Goal: Check status: Check status

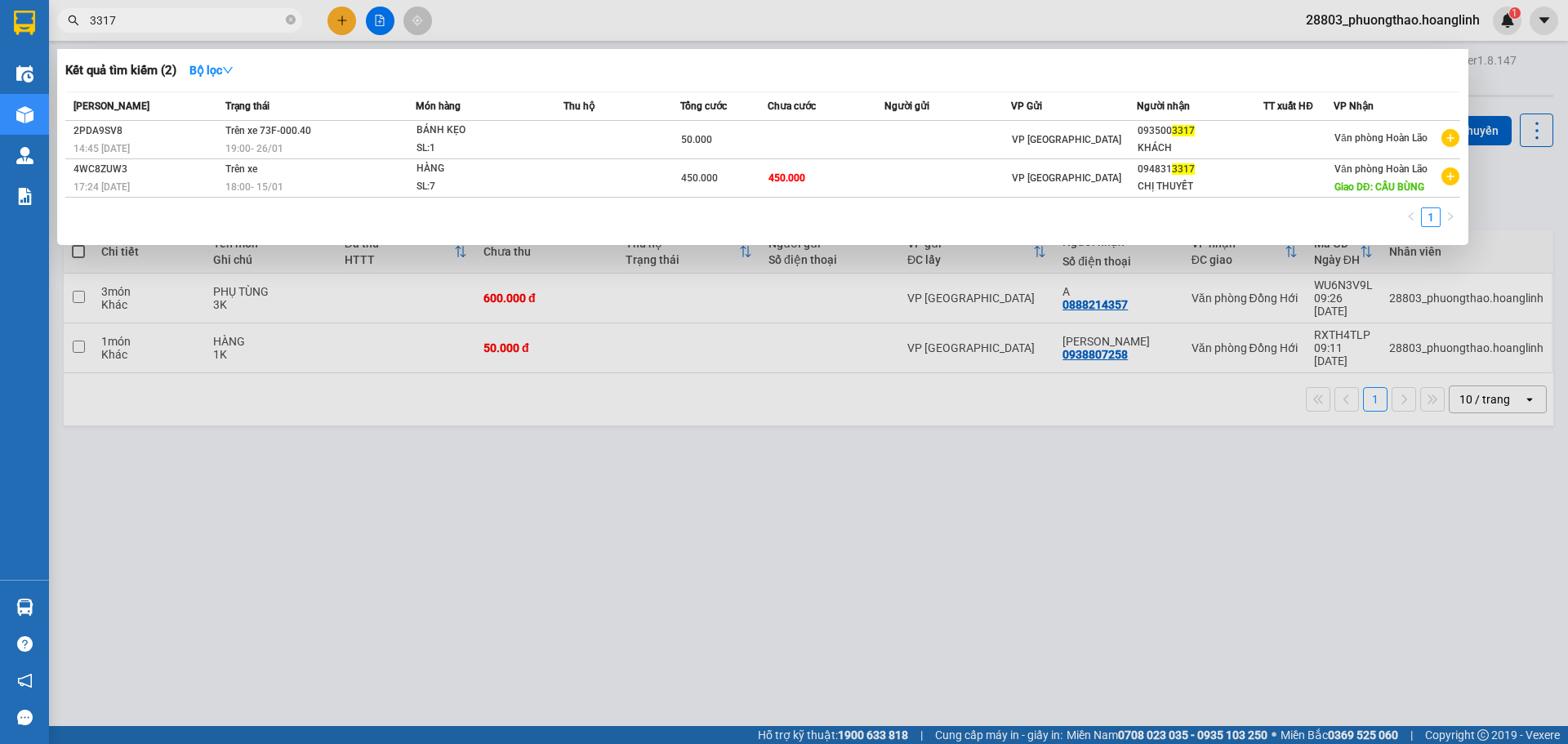
type input "3317"
click at [543, 458] on div at bounding box center [784, 372] width 1568 height 744
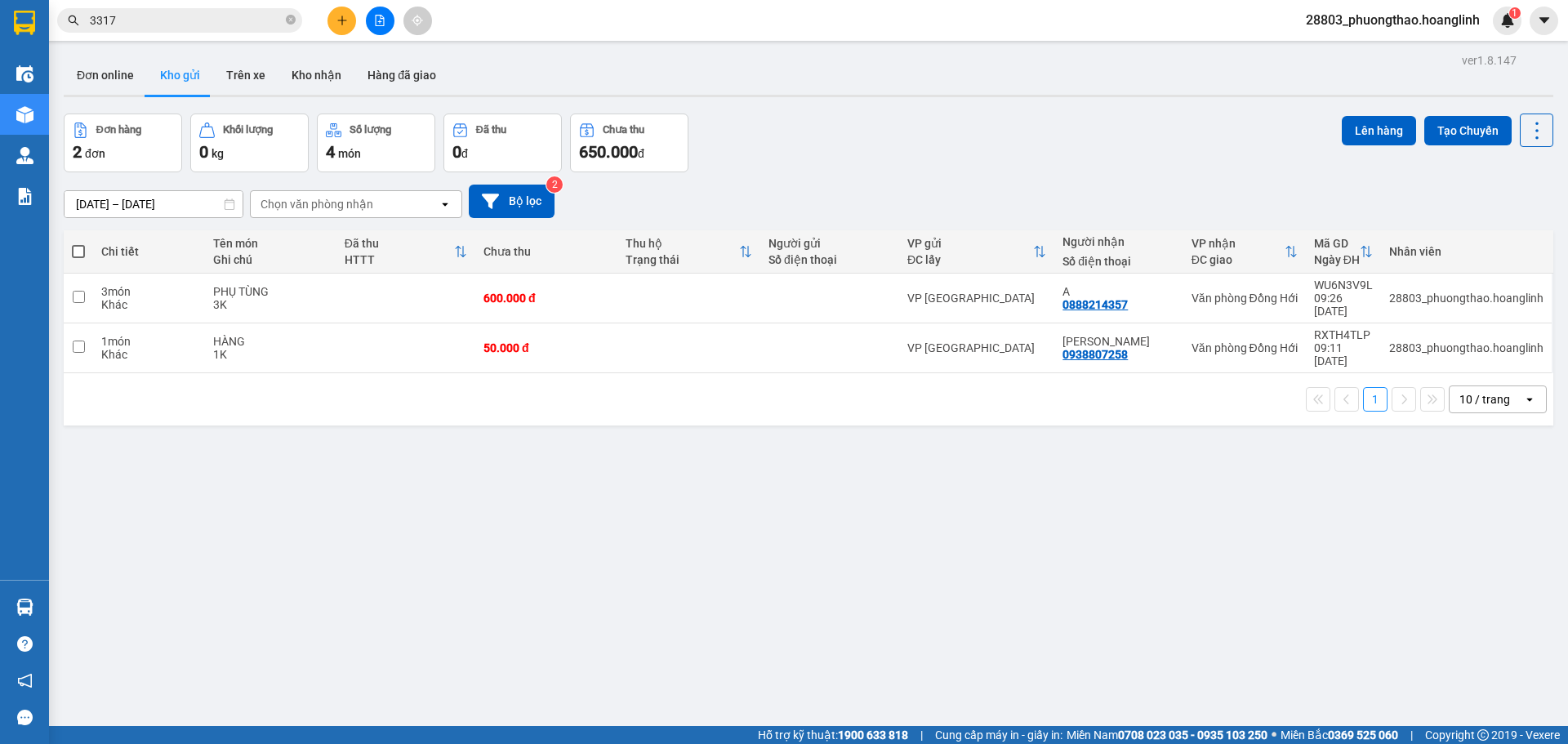
click at [374, 29] on button at bounding box center [380, 20] width 28 height 28
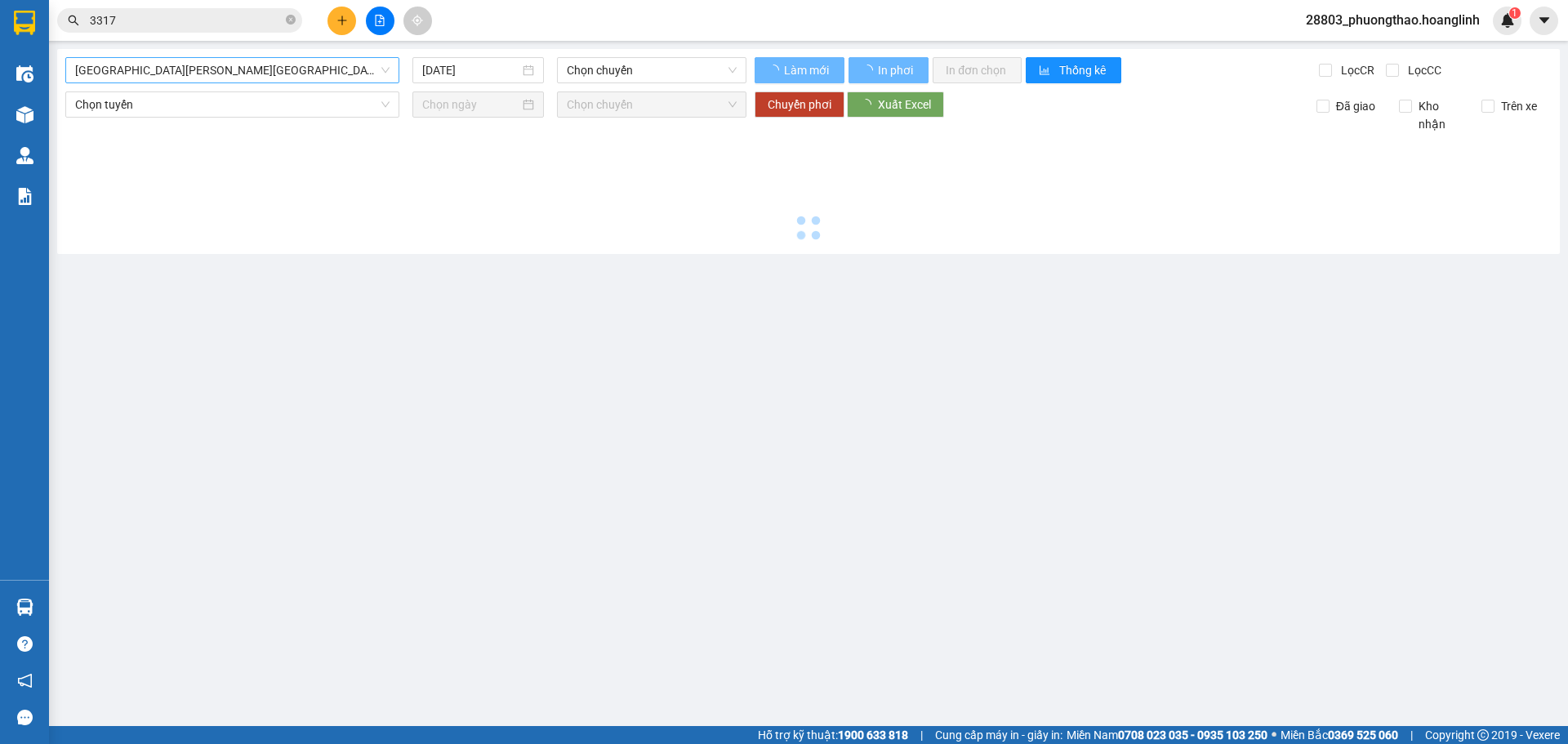
click at [182, 78] on span "[GEOGRAPHIC_DATA][PERSON_NAME][GEOGRAPHIC_DATA]" at bounding box center [232, 70] width 314 height 25
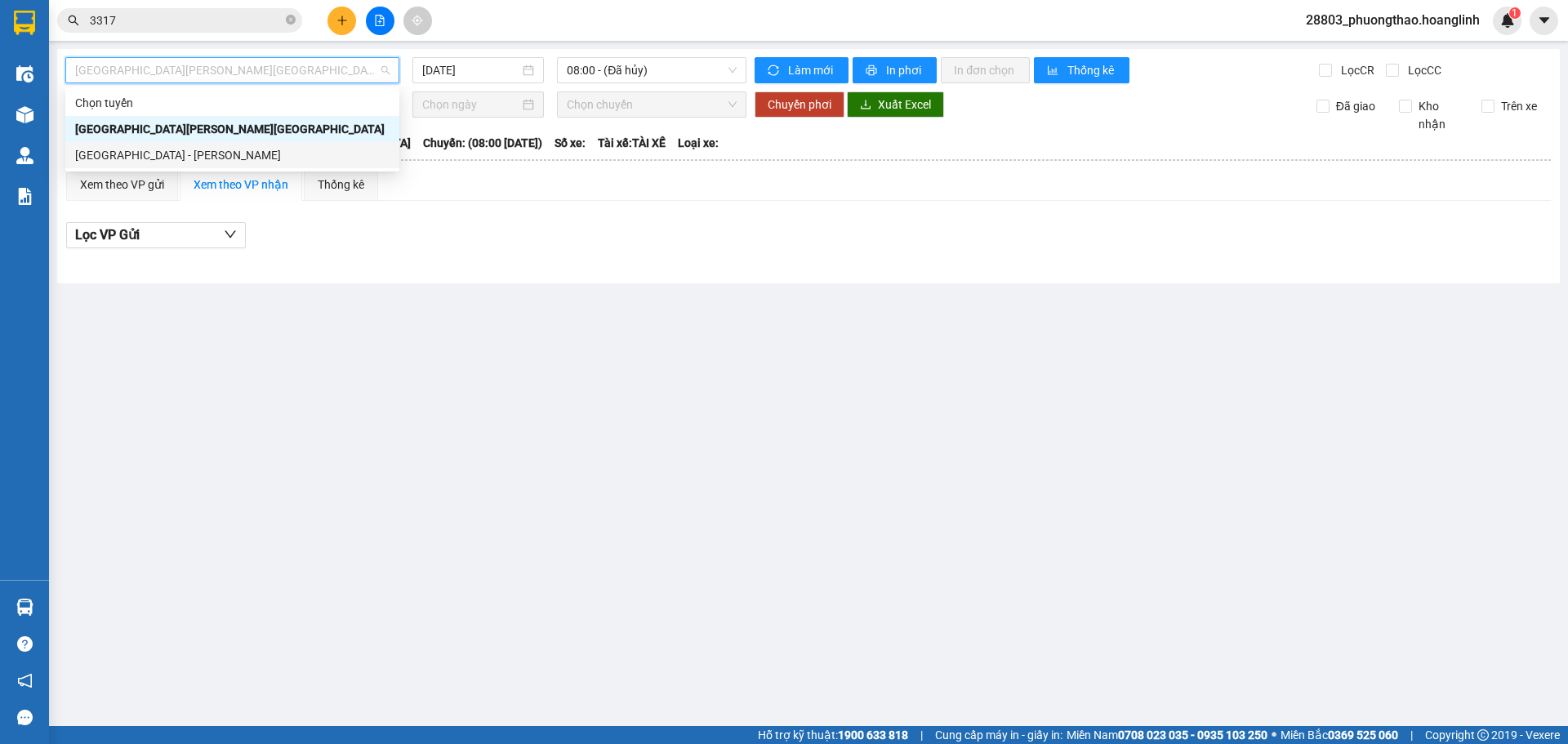
click at [177, 151] on div "[GEOGRAPHIC_DATA] - [PERSON_NAME]" at bounding box center [232, 156] width 314 height 18
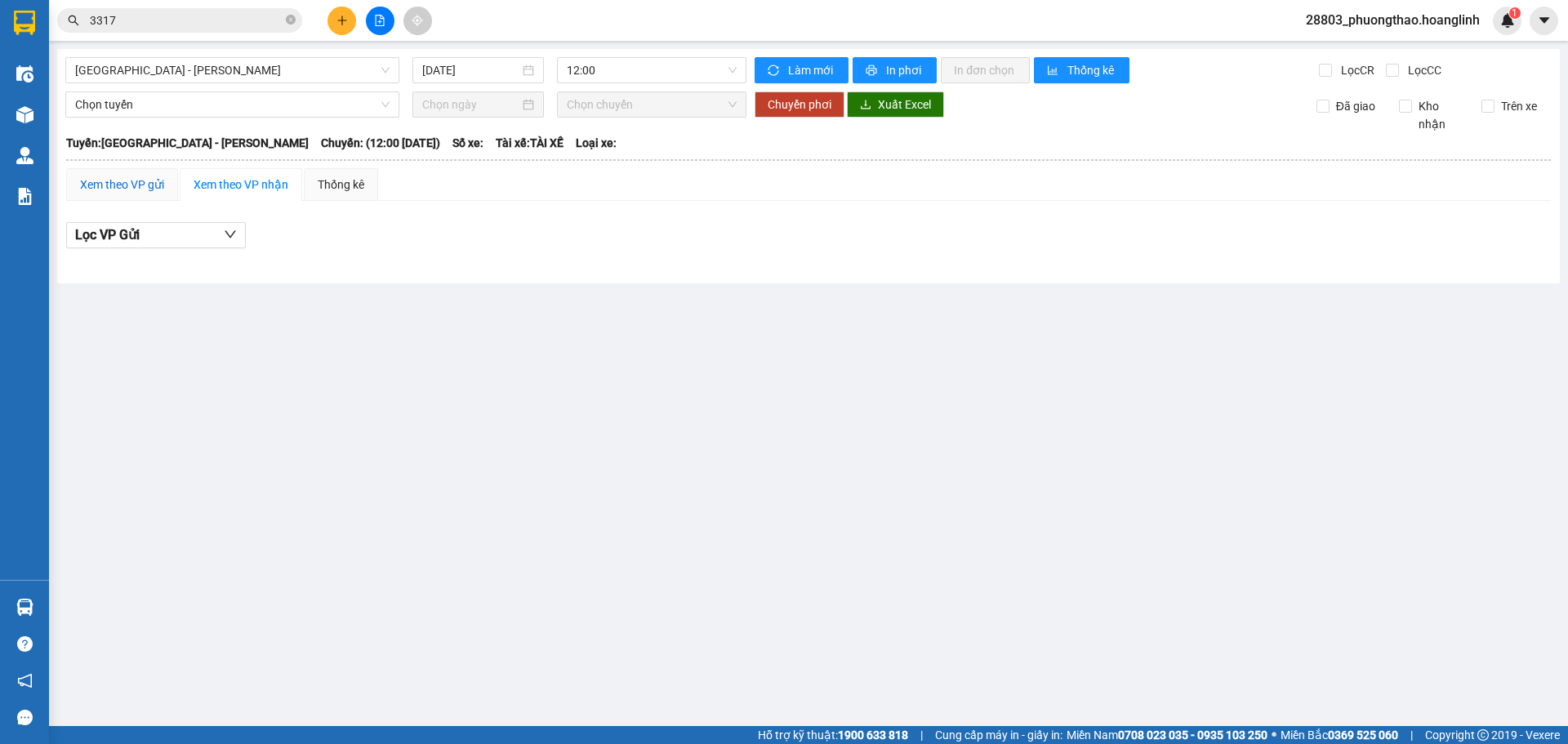
click at [120, 192] on div "Xem theo VP gửi" at bounding box center [122, 185] width 84 height 18
click at [474, 80] on div "[DATE]" at bounding box center [478, 70] width 132 height 27
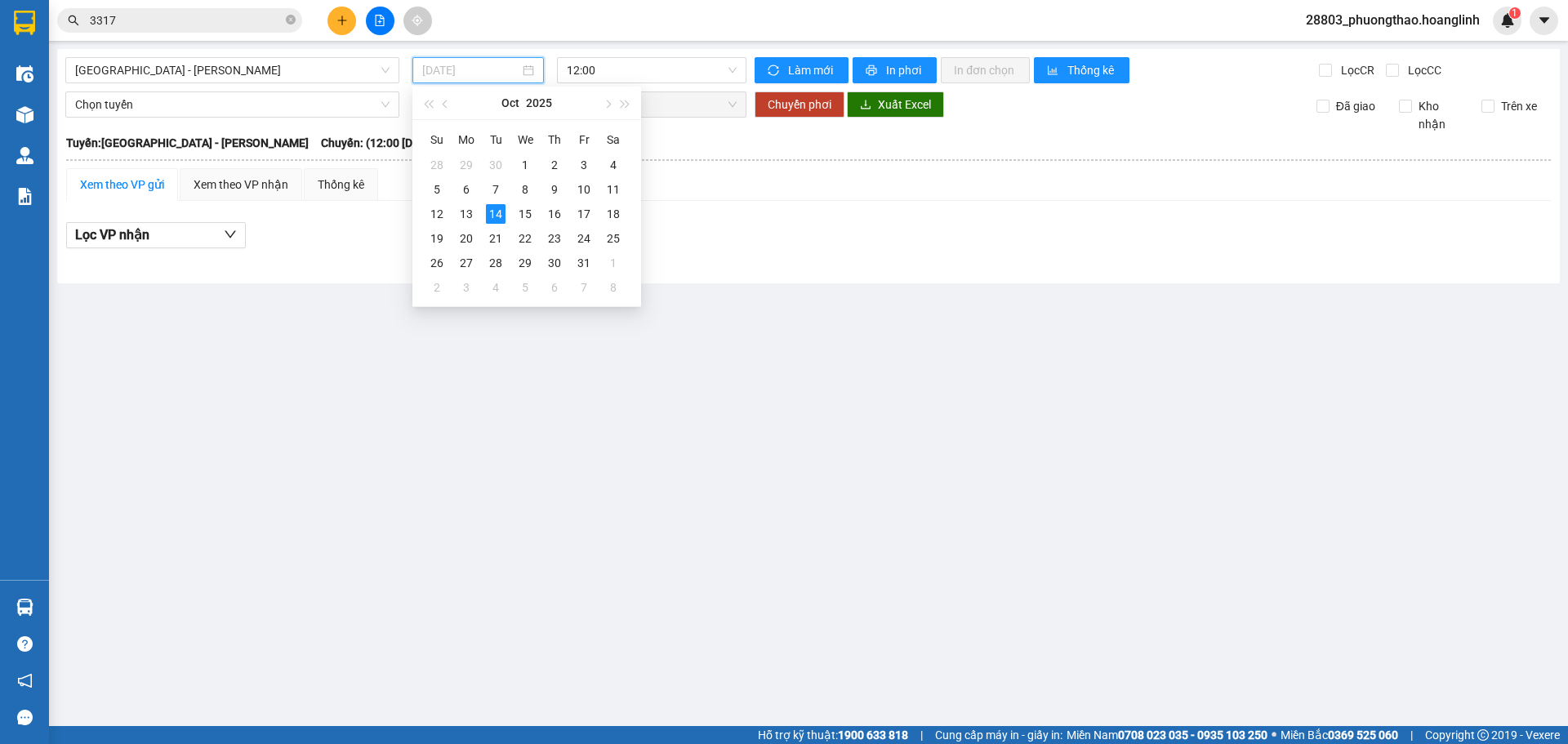
click at [500, 207] on div "14" at bounding box center [495, 213] width 19 height 19
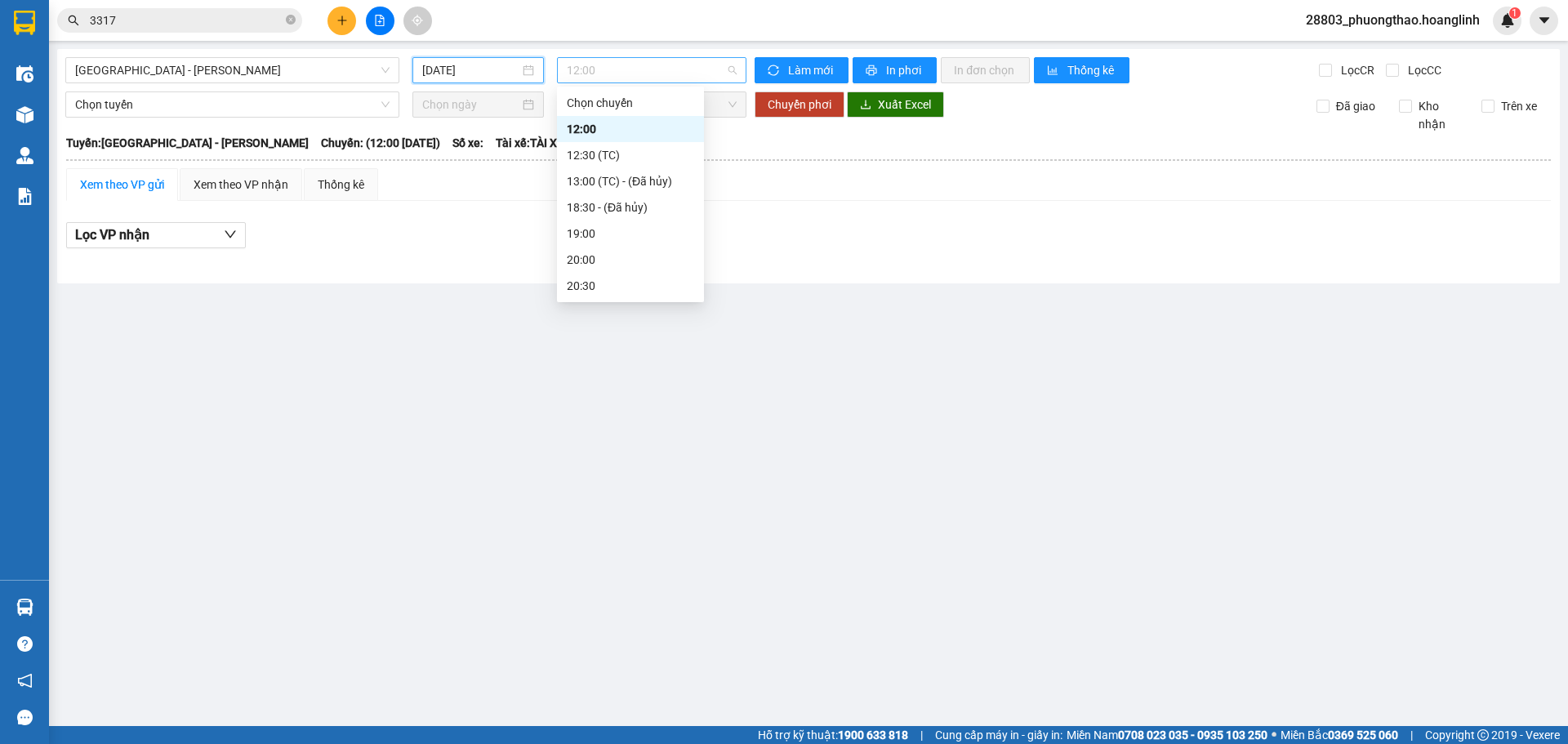
click at [617, 74] on span "12:00" at bounding box center [652, 70] width 170 height 25
click at [438, 71] on input "[DATE]" at bounding box center [470, 70] width 97 height 18
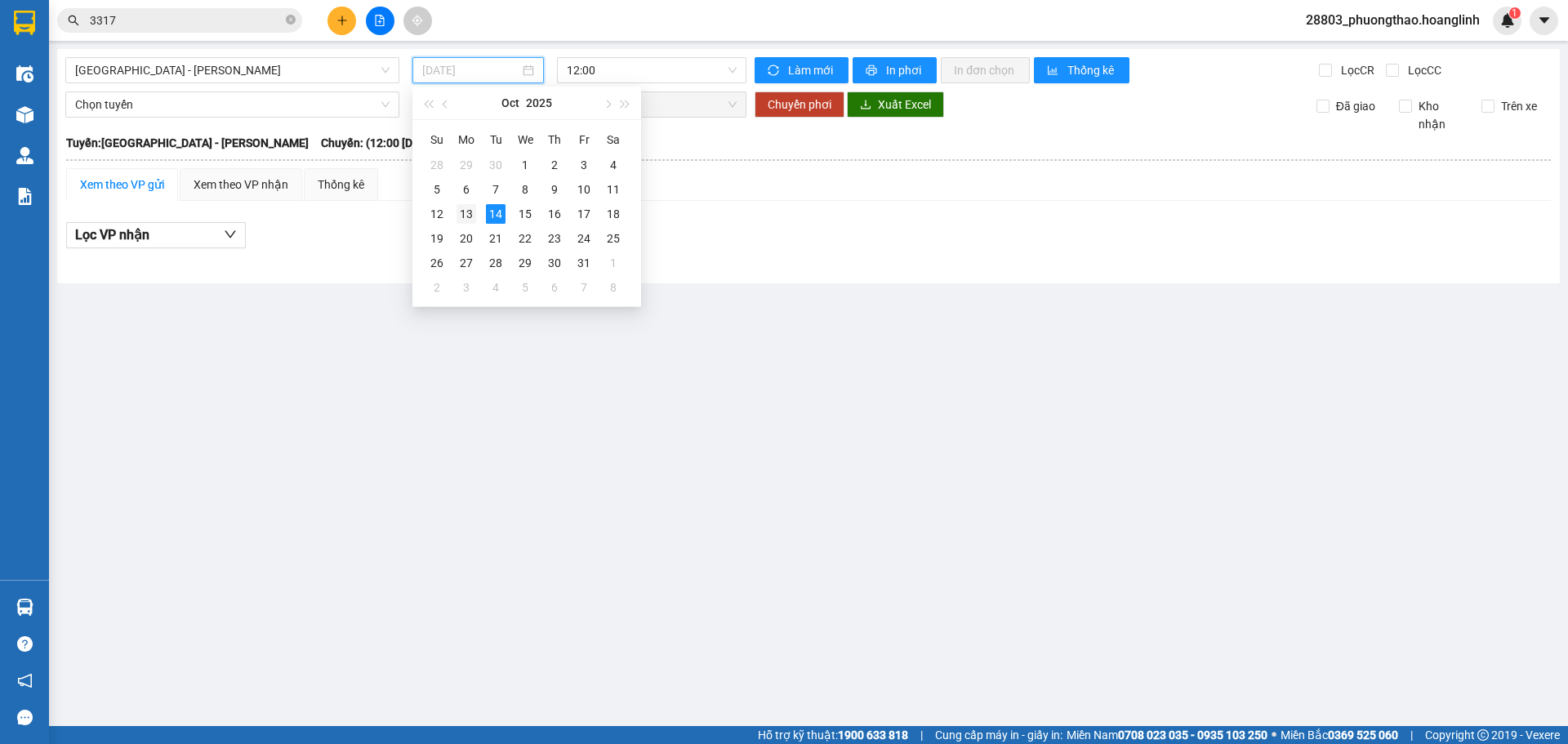
click at [469, 214] on div "13" at bounding box center [466, 213] width 19 height 19
type input "[DATE]"
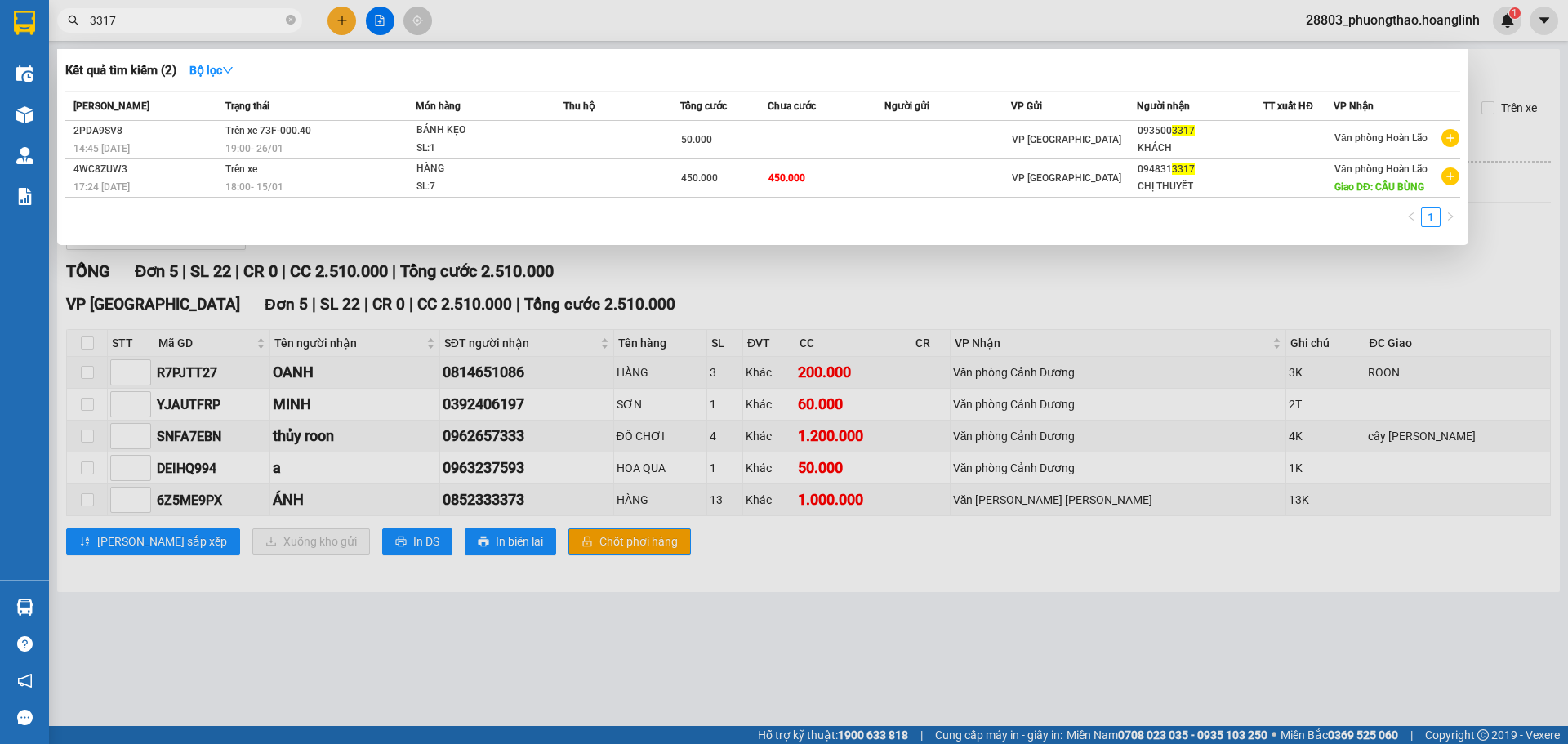
click at [254, 19] on input "3317" at bounding box center [186, 20] width 192 height 18
